Goal: Task Accomplishment & Management: Manage account settings

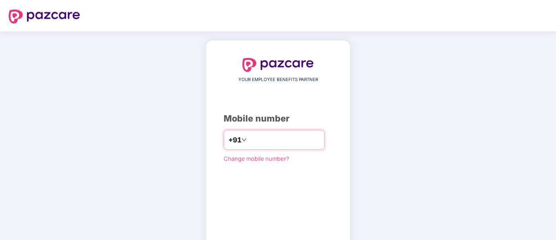
click at [252, 136] on input "number" at bounding box center [283, 140] width 71 height 14
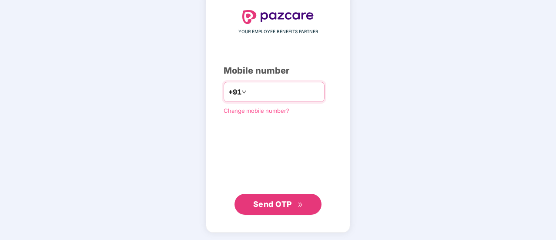
type input "*"
type input "**********"
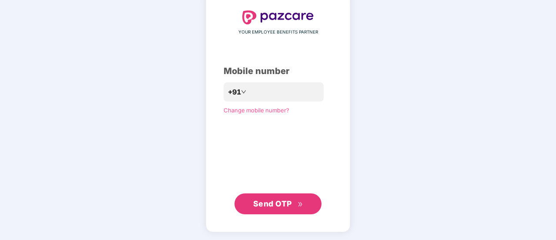
click at [265, 207] on span "Send OTP" at bounding box center [272, 203] width 39 height 9
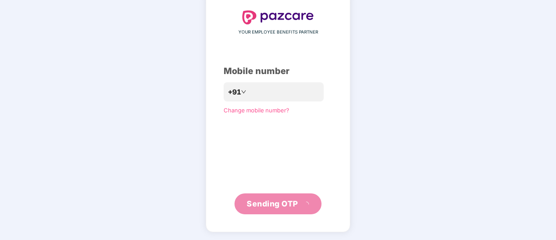
scroll to position [43, 0]
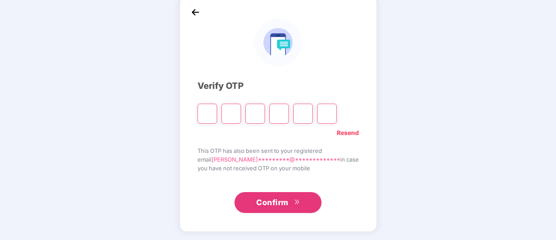
type input "*"
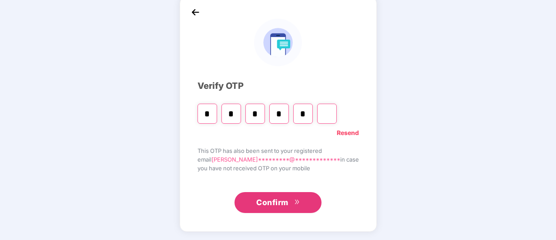
type input "*"
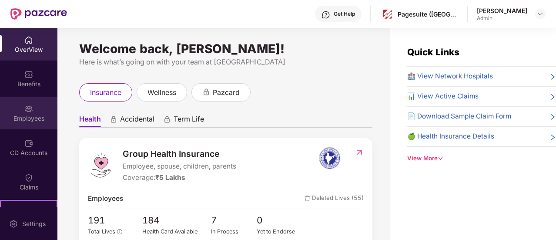
click at [27, 117] on div "Employees" at bounding box center [28, 118] width 57 height 9
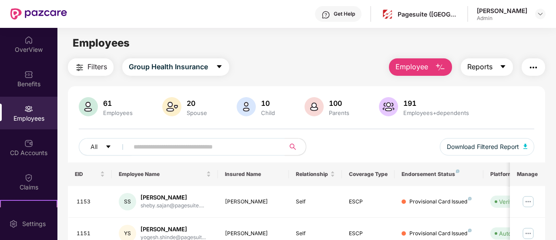
click at [472, 70] on span "Reports" at bounding box center [479, 66] width 25 height 11
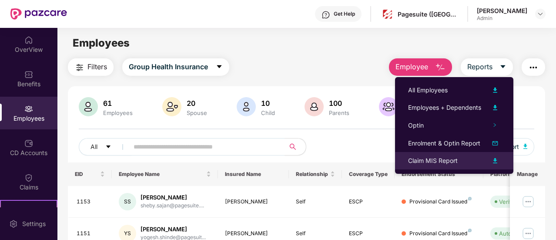
click at [468, 160] on div "Claim MIS Report" at bounding box center [454, 160] width 92 height 10
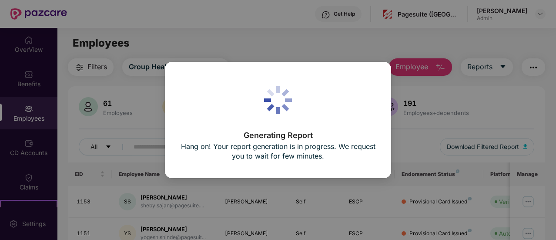
click at [427, 102] on div "Generating Report Hang on! Your report generation is in progress. We request yo…" at bounding box center [278, 120] width 556 height 240
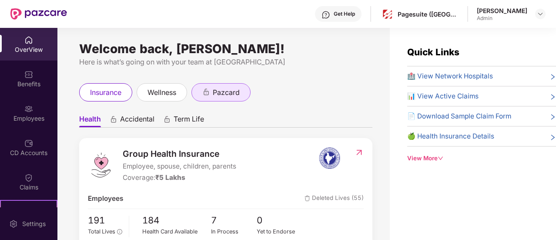
click at [227, 93] on span "pazcard" at bounding box center [226, 92] width 27 height 11
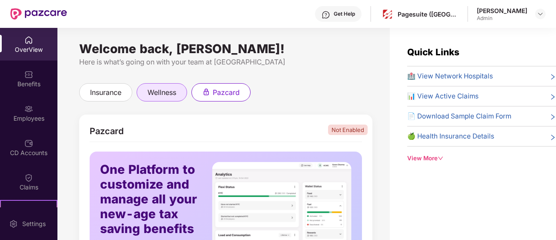
click at [187, 93] on div "wellness" at bounding box center [162, 92] width 50 height 18
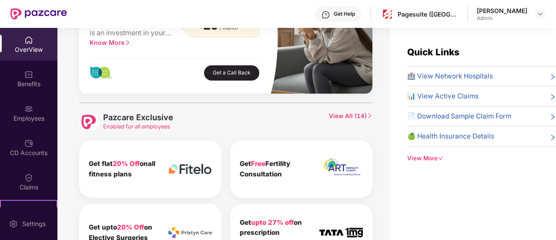
scroll to position [307, 0]
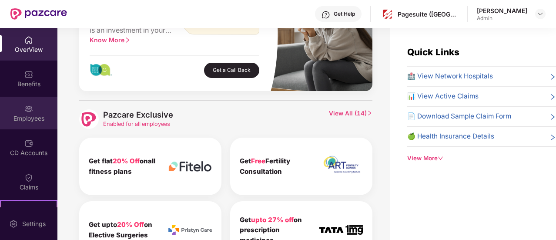
click at [30, 113] on img at bounding box center [28, 108] width 9 height 9
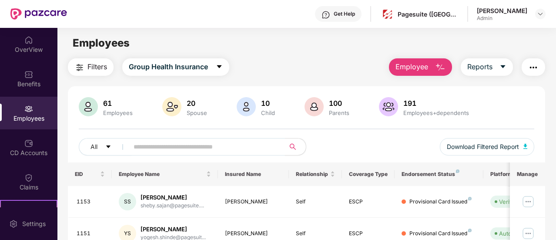
click at [183, 143] on input "text" at bounding box center [204, 146] width 140 height 13
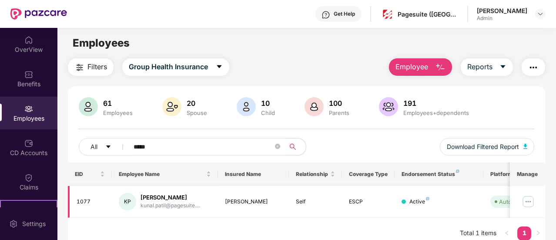
type input "*****"
click at [533, 197] on img at bounding box center [528, 201] width 14 height 14
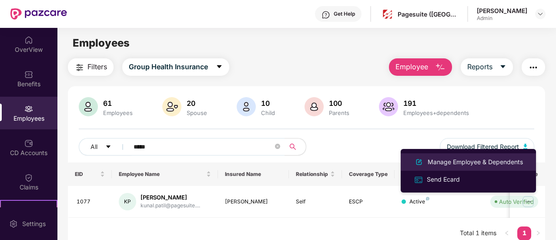
click at [466, 163] on div "Manage Employee & Dependents" at bounding box center [475, 162] width 99 height 10
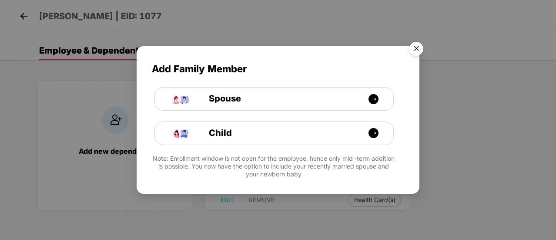
click at [417, 47] on img "Close" at bounding box center [416, 50] width 24 height 24
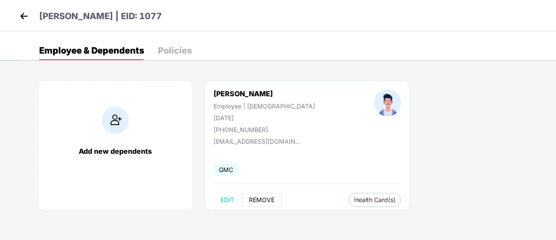
click at [260, 194] on button "REMOVE" at bounding box center [262, 200] width 40 height 14
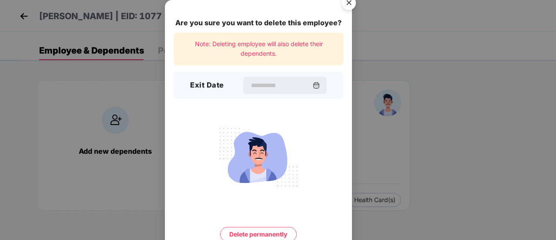
scroll to position [37, 0]
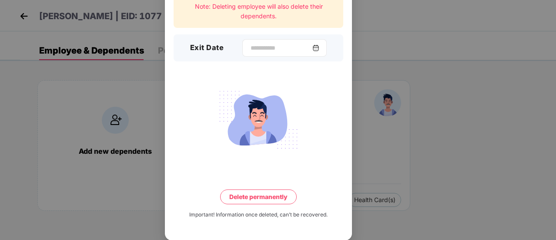
click at [319, 46] on img at bounding box center [315, 47] width 7 height 7
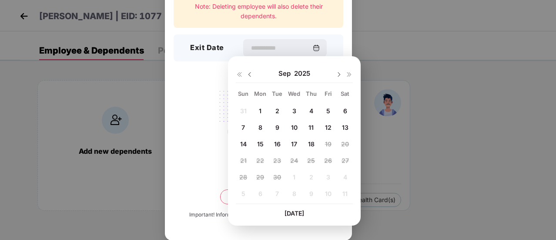
click at [280, 114] on div "2" at bounding box center [276, 110] width 13 height 13
type input "**********"
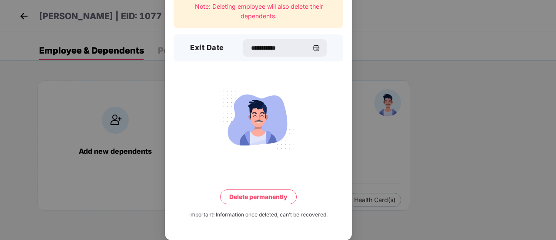
click at [263, 196] on button "Delete permanently" at bounding box center [258, 196] width 77 height 15
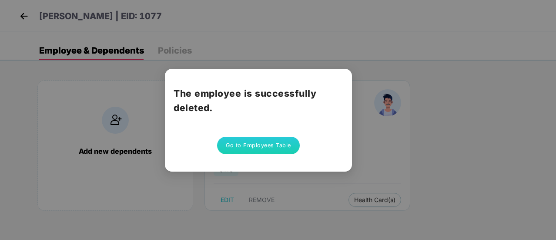
click at [254, 146] on button "Go to Employees Table" at bounding box center [258, 145] width 83 height 17
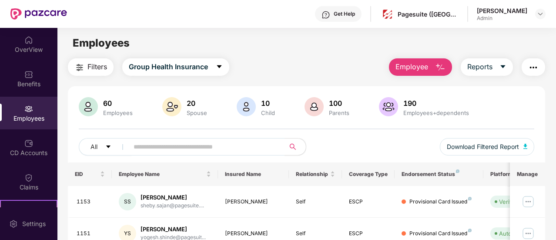
scroll to position [95, 0]
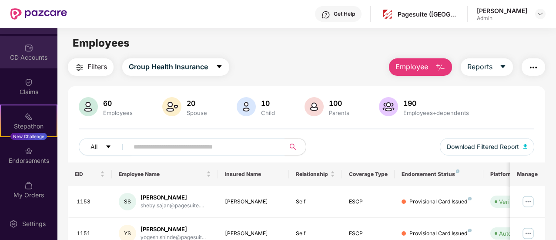
click at [30, 61] on div "CD Accounts" at bounding box center [28, 57] width 57 height 9
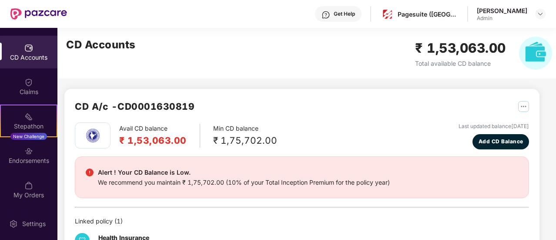
scroll to position [42, 0]
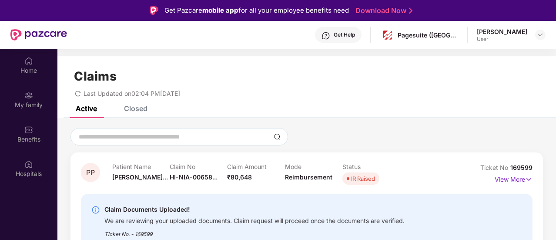
scroll to position [49, 0]
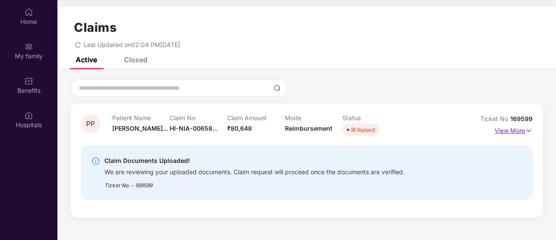
click at [520, 130] on p "View More" at bounding box center [513, 130] width 38 height 12
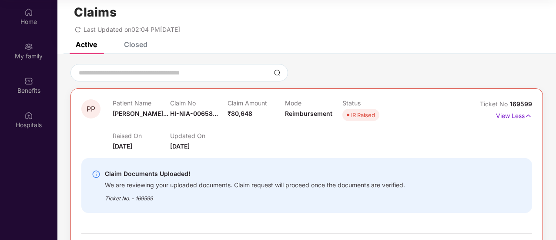
scroll to position [12, 0]
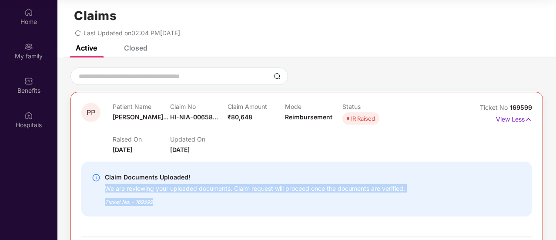
drag, startPoint x: 106, startPoint y: 188, endPoint x: 156, endPoint y: 200, distance: 50.8
click at [156, 200] on div "Claim Documents Uploaded! We are reviewing your uploaded documents. Claim reque…" at bounding box center [255, 189] width 300 height 34
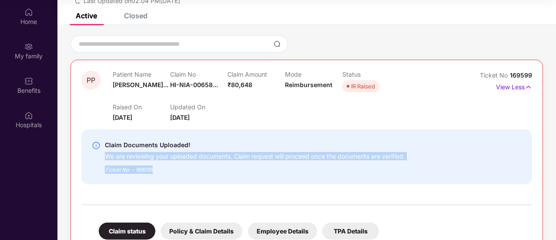
scroll to position [46, 0]
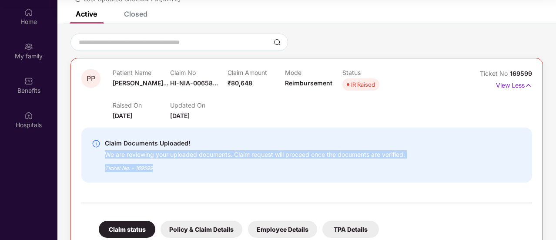
click at [280, 163] on div "Ticket No. - 169599" at bounding box center [255, 164] width 300 height 13
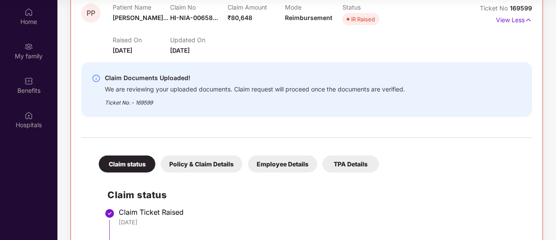
scroll to position [111, 0]
